Goal: Check status: Check status

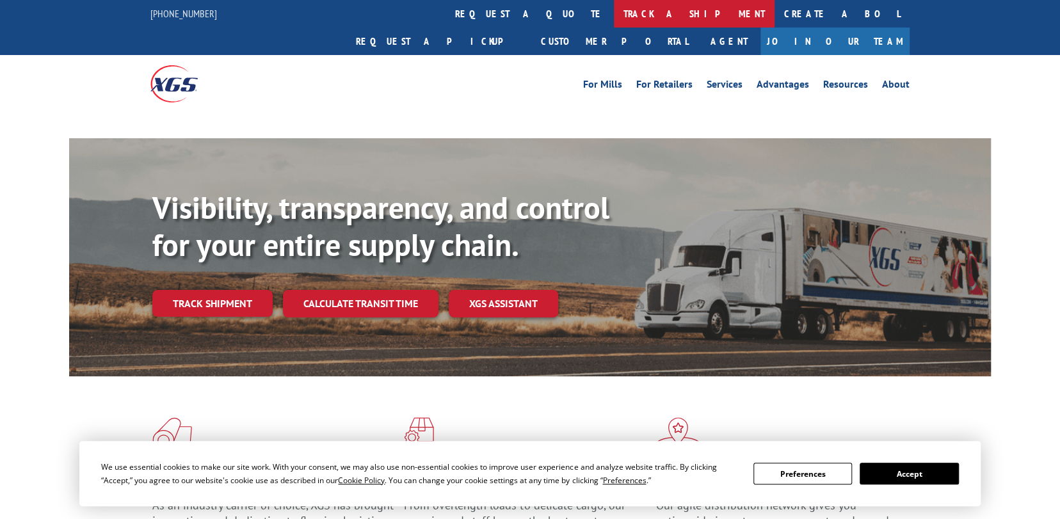
click at [614, 15] on link "track a shipment" at bounding box center [694, 14] width 161 height 28
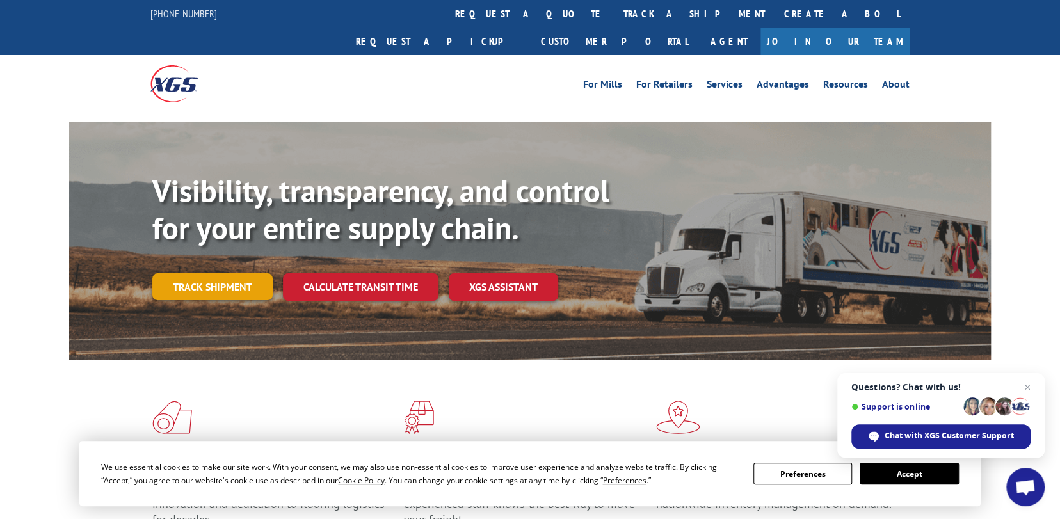
click at [224, 273] on link "Track shipment" at bounding box center [212, 286] width 120 height 27
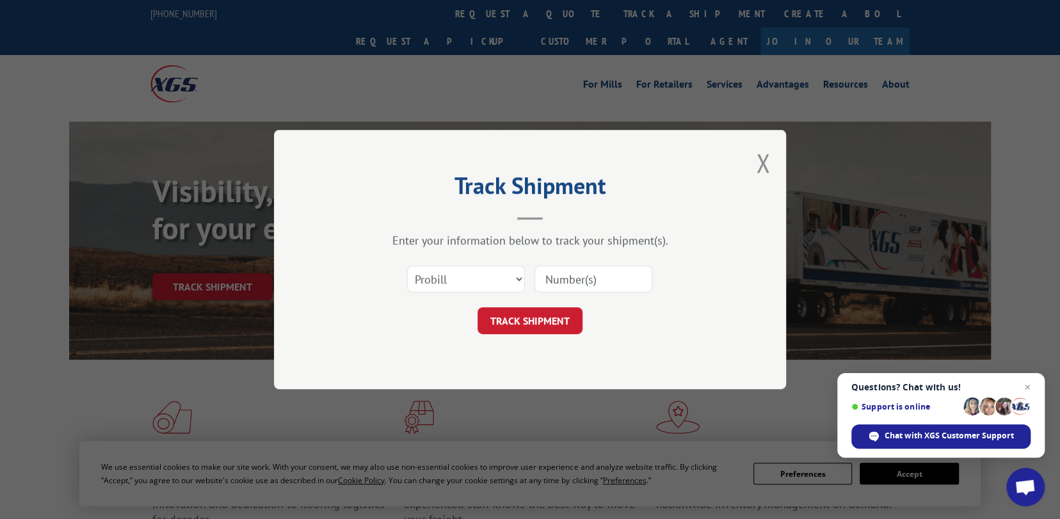
click at [623, 280] on input at bounding box center [593, 279] width 118 height 27
paste input "480069101743"
type input "480069101743"
click at [542, 319] on button "TRACK SHIPMENT" at bounding box center [529, 320] width 105 height 27
